Goal: Find specific page/section: Find specific page/section

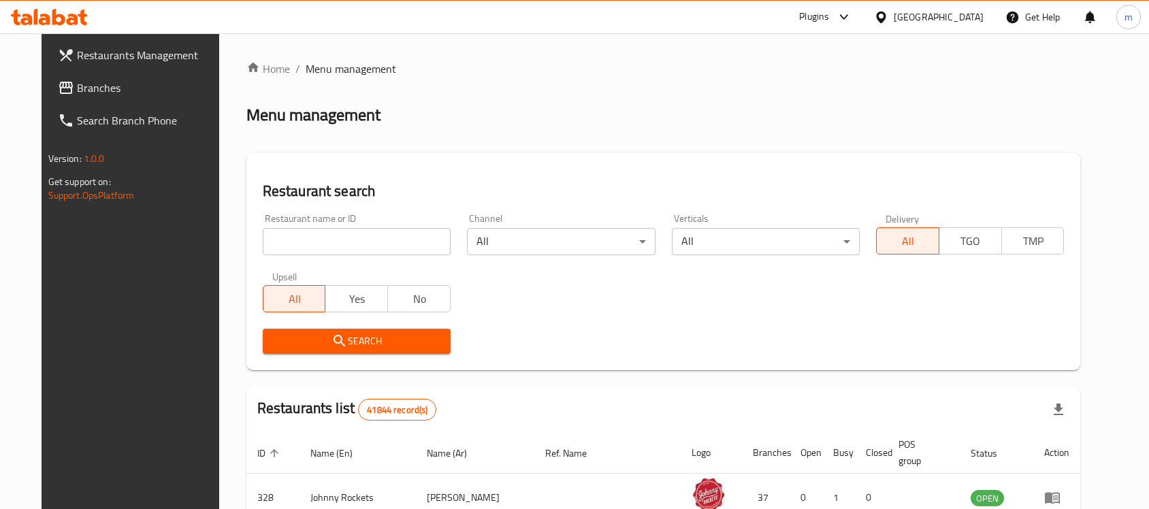
click at [927, 7] on div "[GEOGRAPHIC_DATA]" at bounding box center [928, 17] width 131 height 33
click at [912, 18] on div "[GEOGRAPHIC_DATA]" at bounding box center [939, 17] width 90 height 15
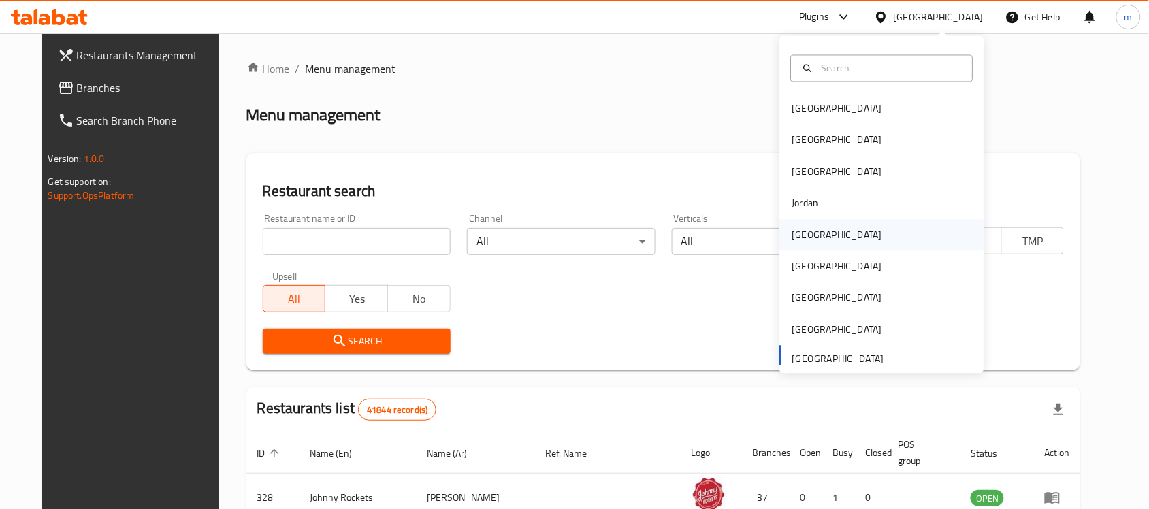
click at [827, 246] on div "[GEOGRAPHIC_DATA]" at bounding box center [882, 234] width 204 height 31
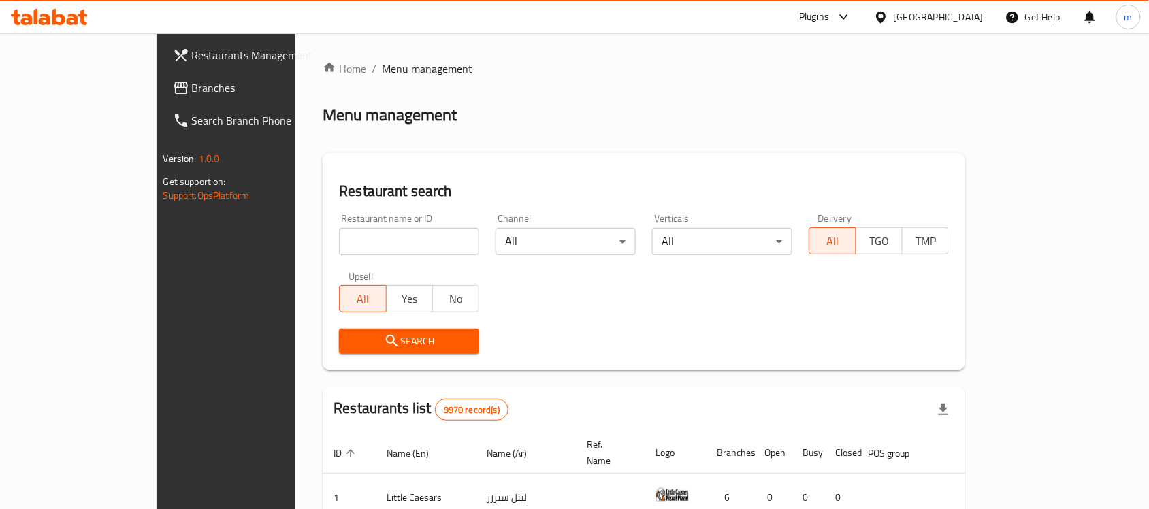
click at [954, 31] on div "[GEOGRAPHIC_DATA]" at bounding box center [928, 17] width 131 height 33
click at [954, 22] on div "[GEOGRAPHIC_DATA]" at bounding box center [939, 17] width 90 height 15
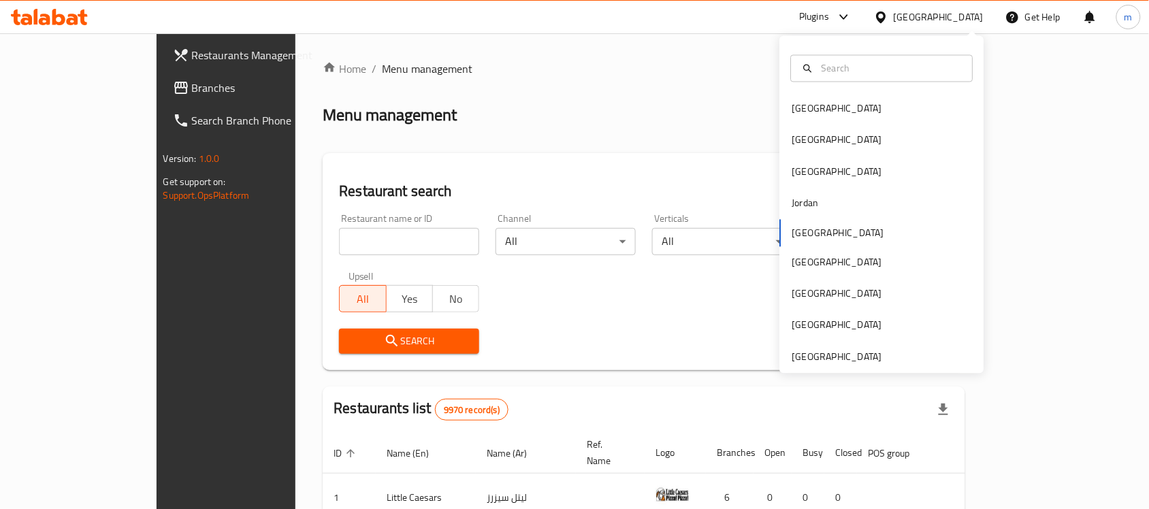
click at [796, 233] on div "[GEOGRAPHIC_DATA] [GEOGRAPHIC_DATA] [GEOGRAPHIC_DATA] [GEOGRAPHIC_DATA] [GEOGRA…" at bounding box center [882, 233] width 204 height 280
click at [792, 235] on div "[GEOGRAPHIC_DATA] [GEOGRAPHIC_DATA] [GEOGRAPHIC_DATA] [GEOGRAPHIC_DATA] [GEOGRA…" at bounding box center [882, 233] width 204 height 280
click at [658, 178] on div "Restaurant search Restaurant name or ID Restaurant name or ID Channel All ​ Ver…" at bounding box center [644, 261] width 643 height 217
